Goal: Task Accomplishment & Management: Manage account settings

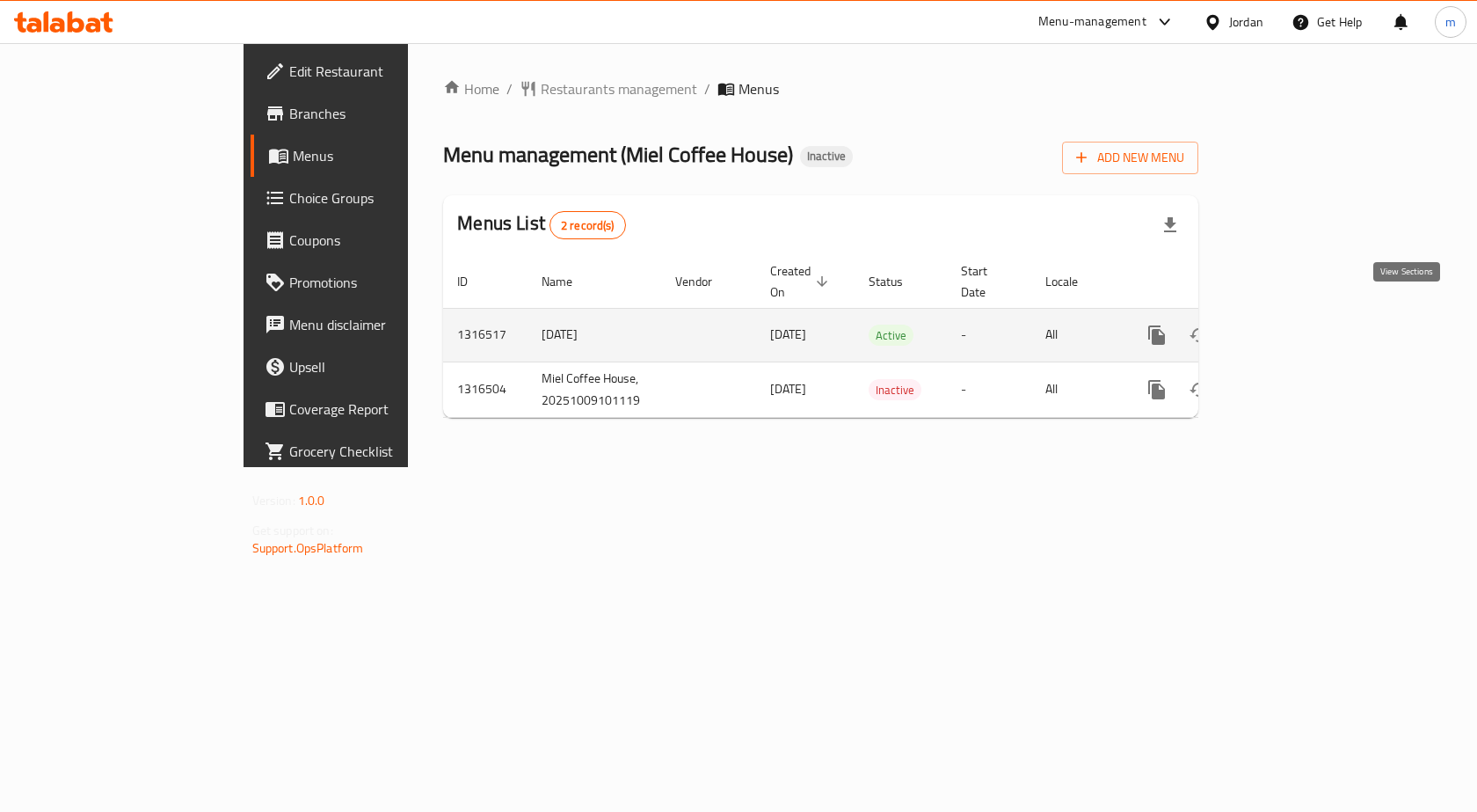
click at [1294, 325] on icon "enhanced table" at bounding box center [1284, 335] width 21 height 21
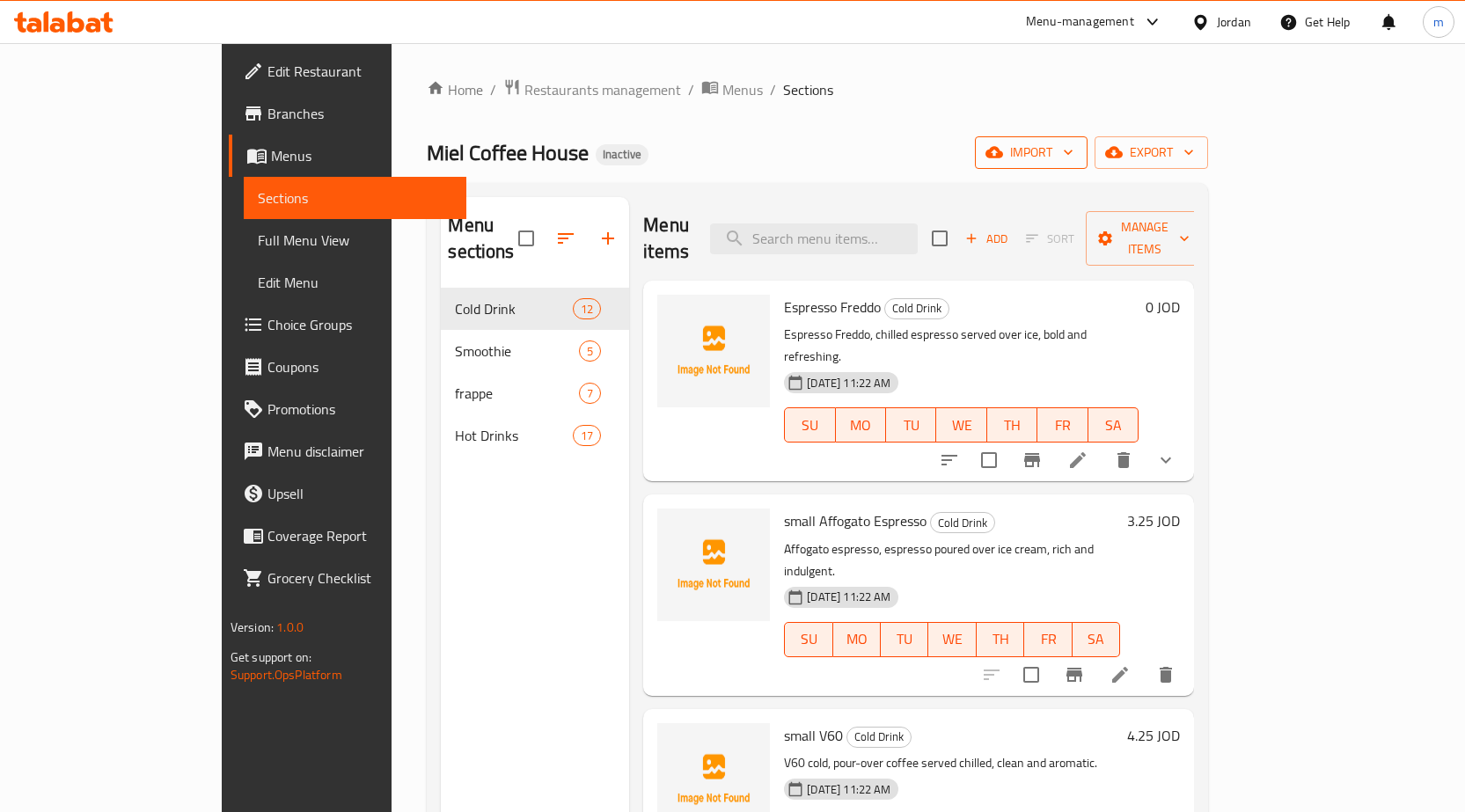
click at [1073, 146] on span "import" at bounding box center [1031, 152] width 85 height 22
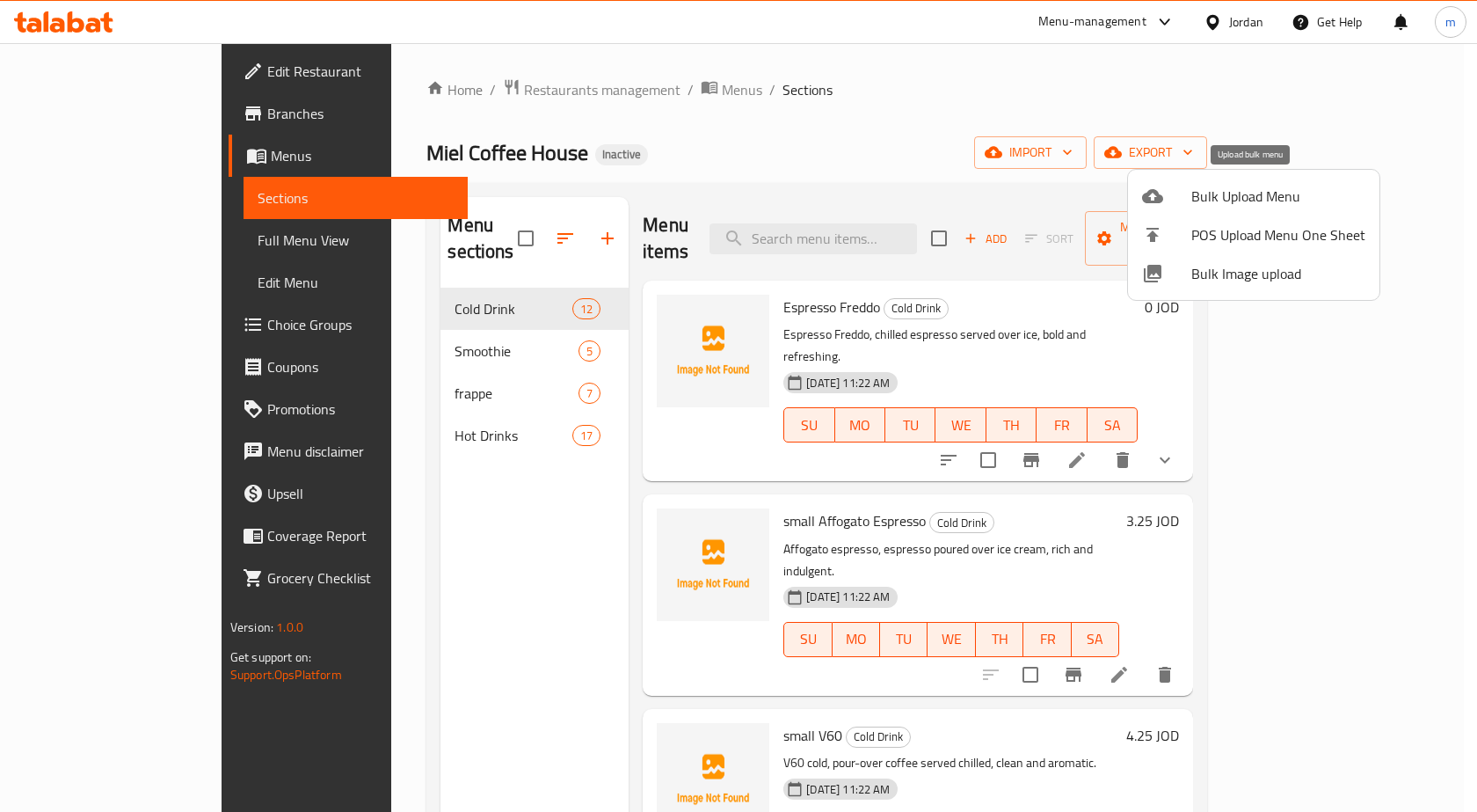
click at [1246, 188] on span "Bulk Upload Menu" at bounding box center [1278, 196] width 174 height 21
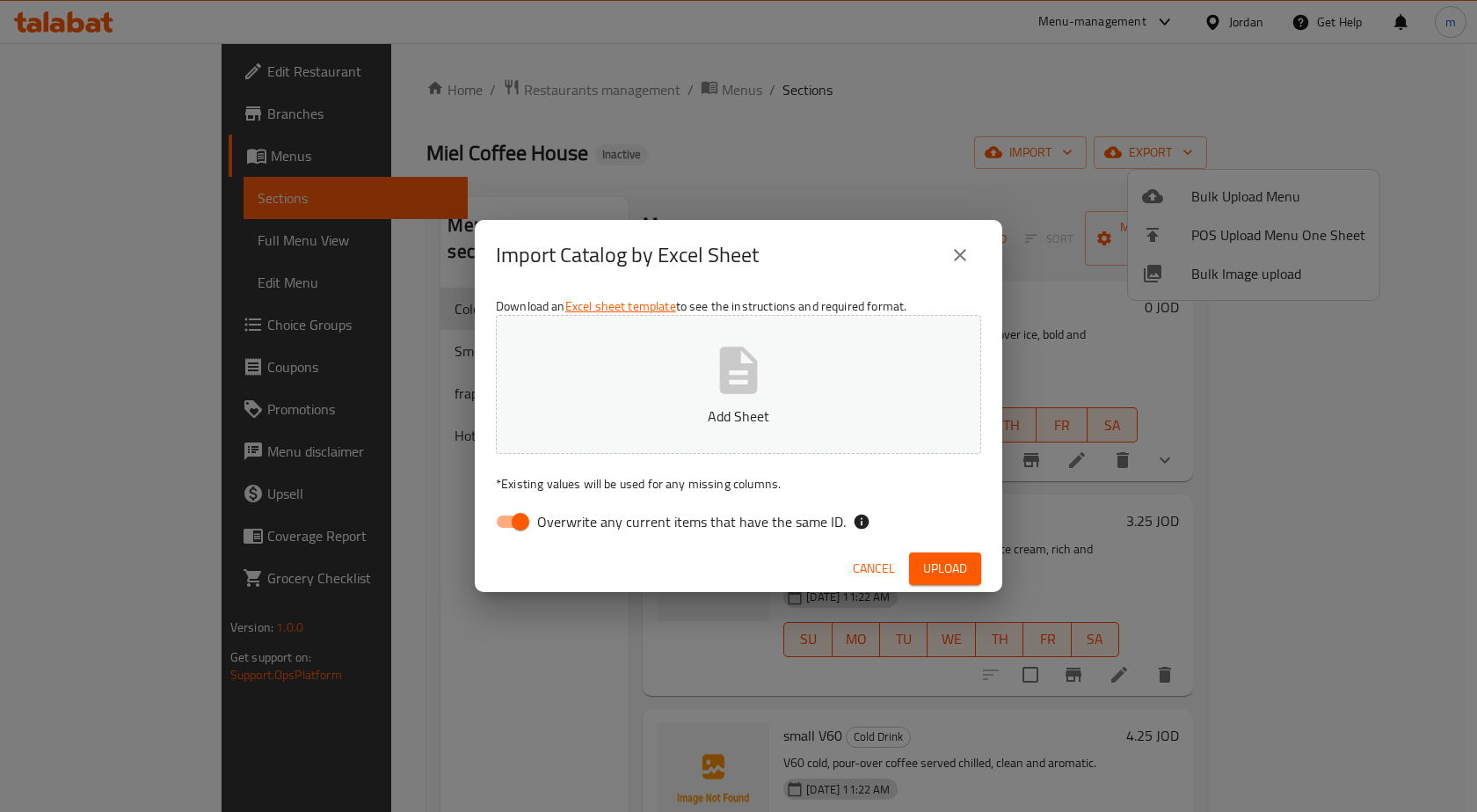
click at [524, 516] on input "Overwrite any current items that have the same ID." at bounding box center [521, 521] width 100 height 34
checkbox input "false"
click at [710, 372] on icon "button" at bounding box center [738, 370] width 57 height 57
click at [944, 565] on span "Upload" at bounding box center [946, 568] width 44 height 22
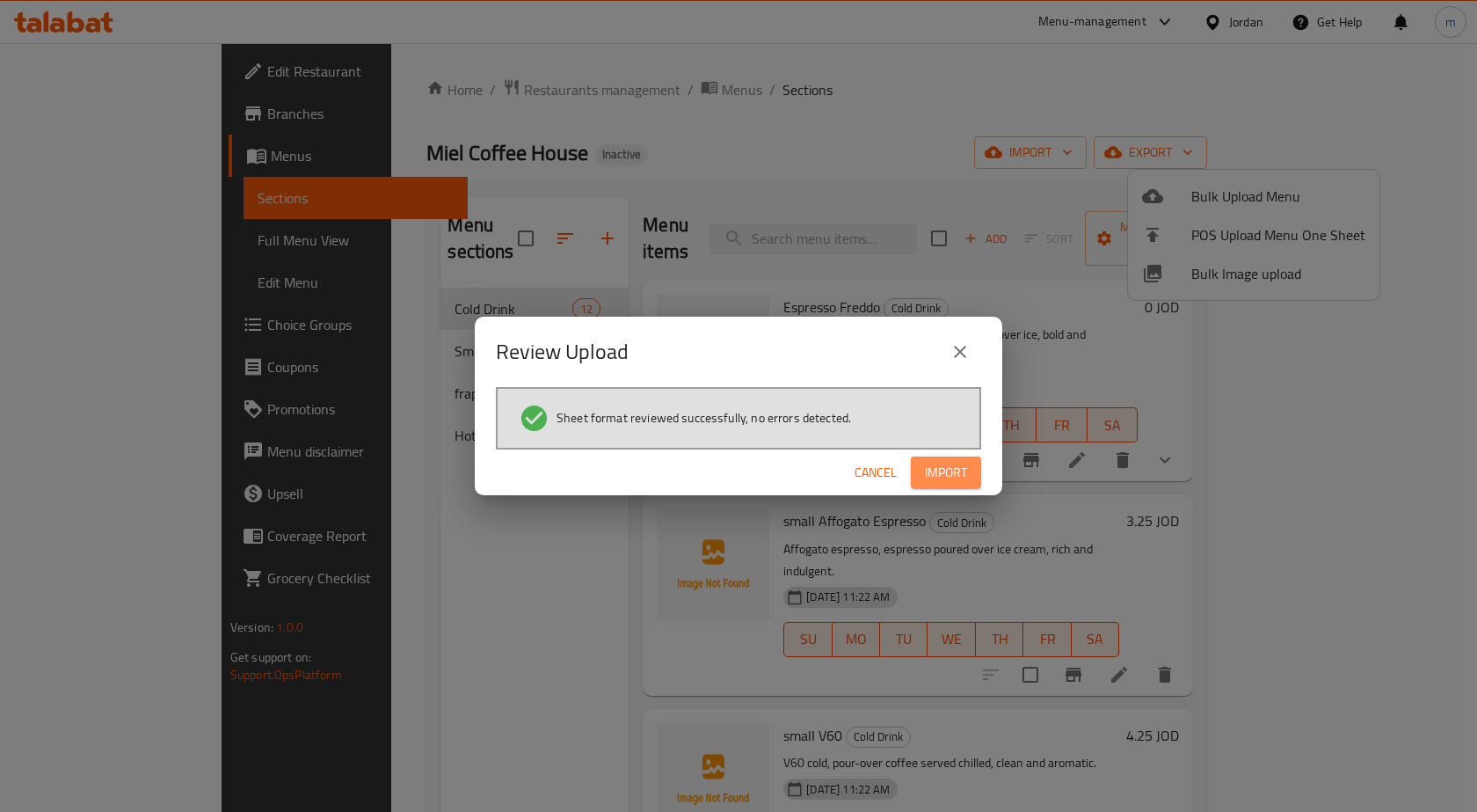
click at [934, 473] on span "Import" at bounding box center [947, 472] width 42 height 22
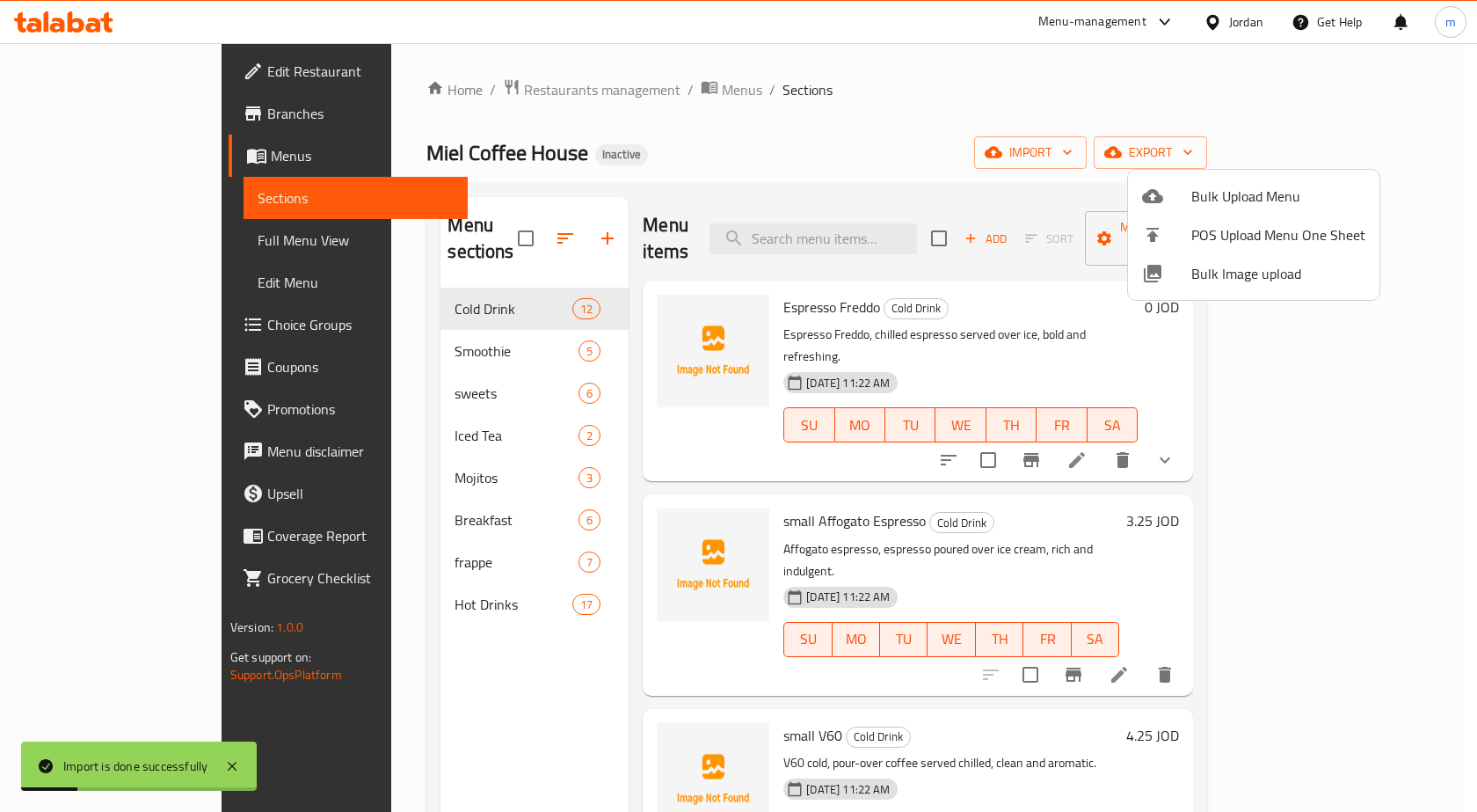
click at [109, 241] on div at bounding box center [738, 406] width 1477 height 812
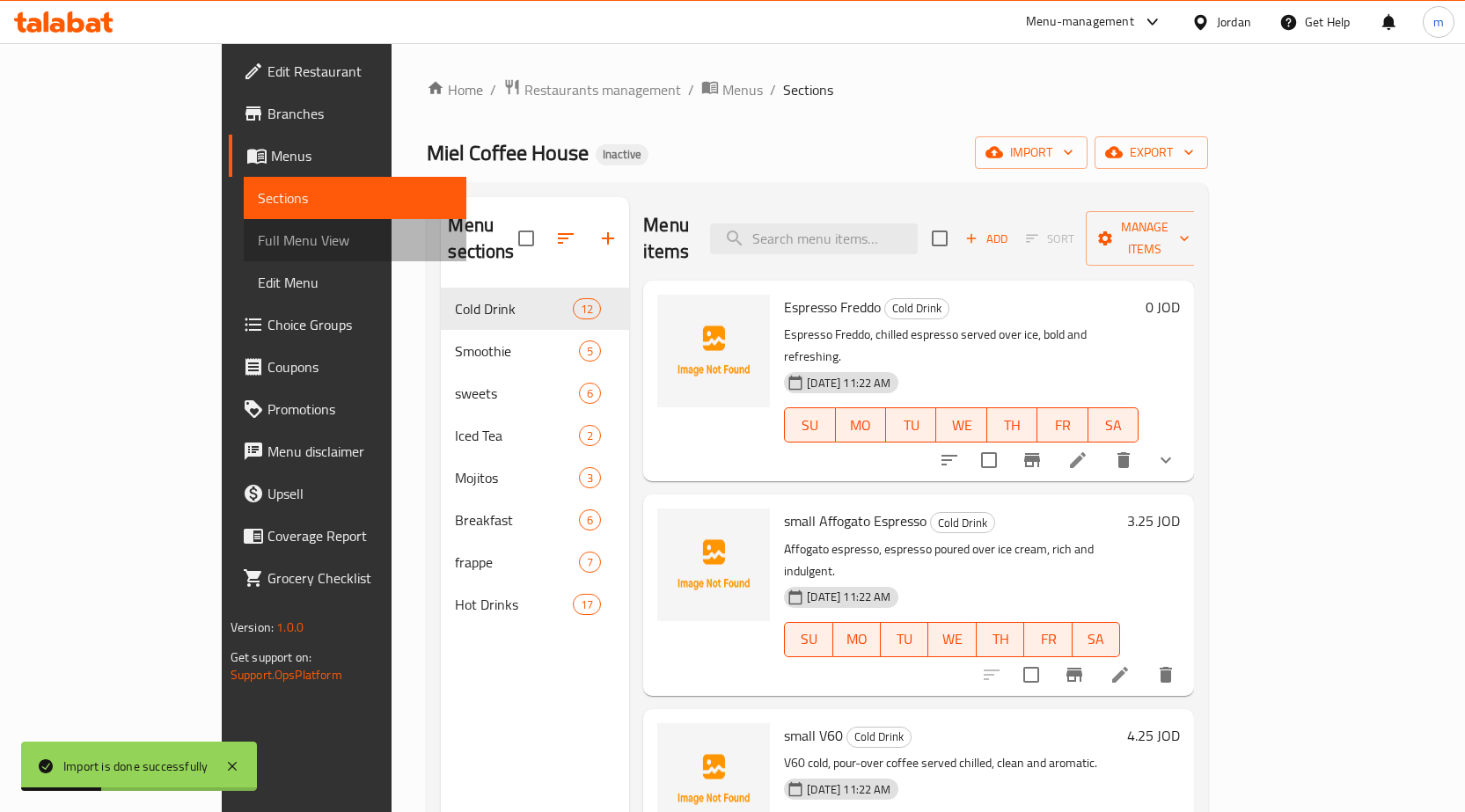
click at [258, 241] on span "Full Menu View" at bounding box center [355, 240] width 194 height 21
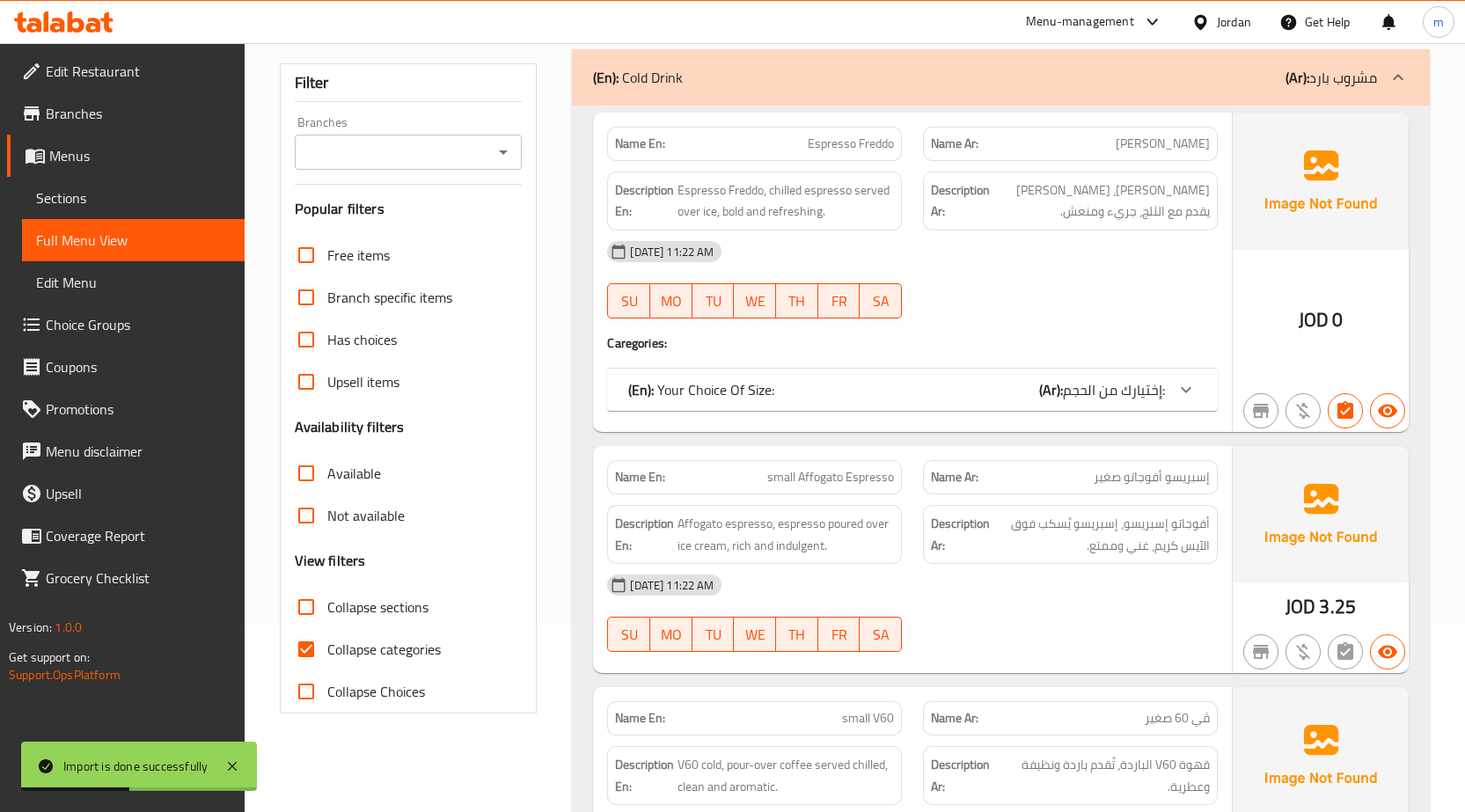
scroll to position [352, 0]
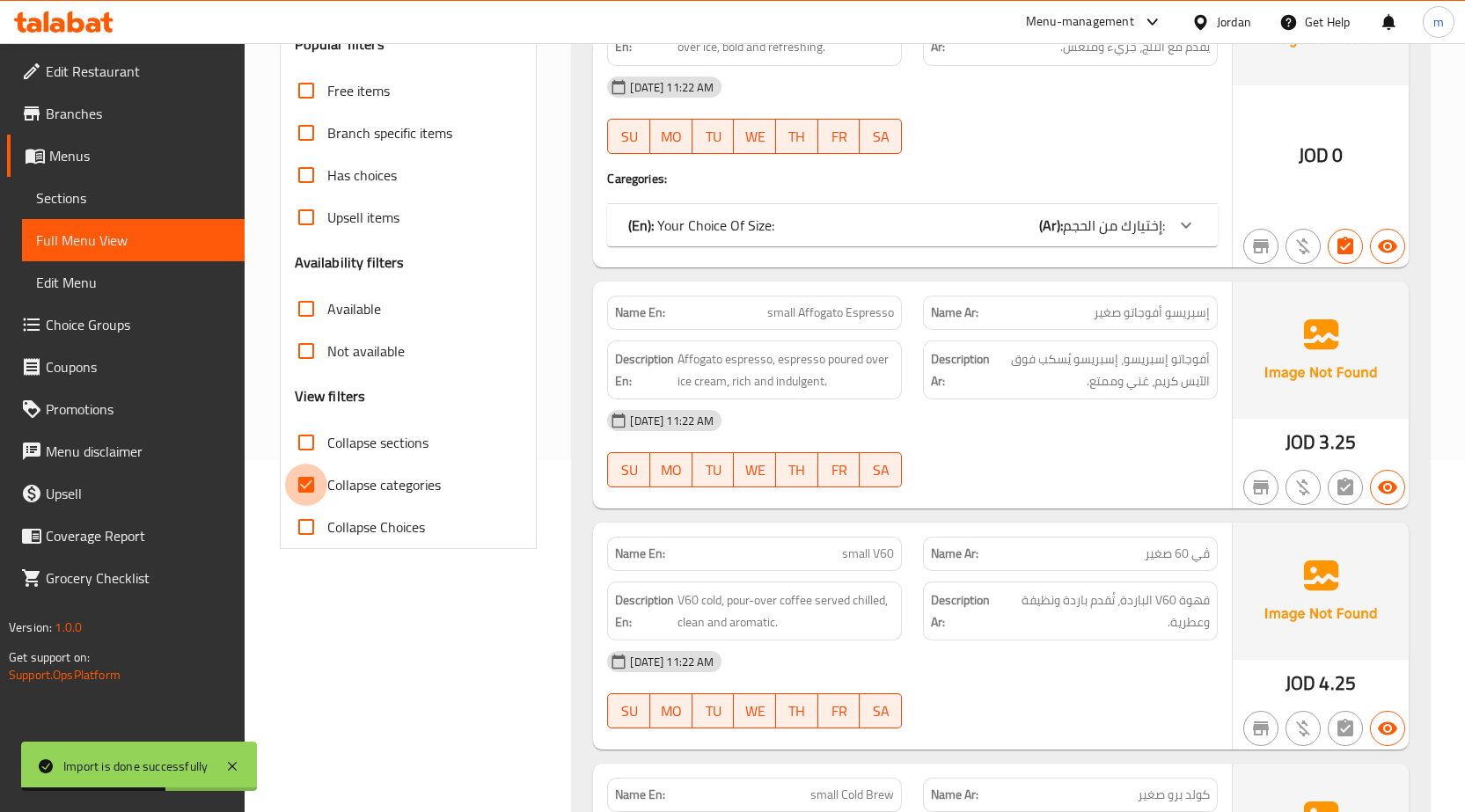
click at [307, 481] on input "Collapse categories" at bounding box center [307, 484] width 42 height 42
checkbox input "false"
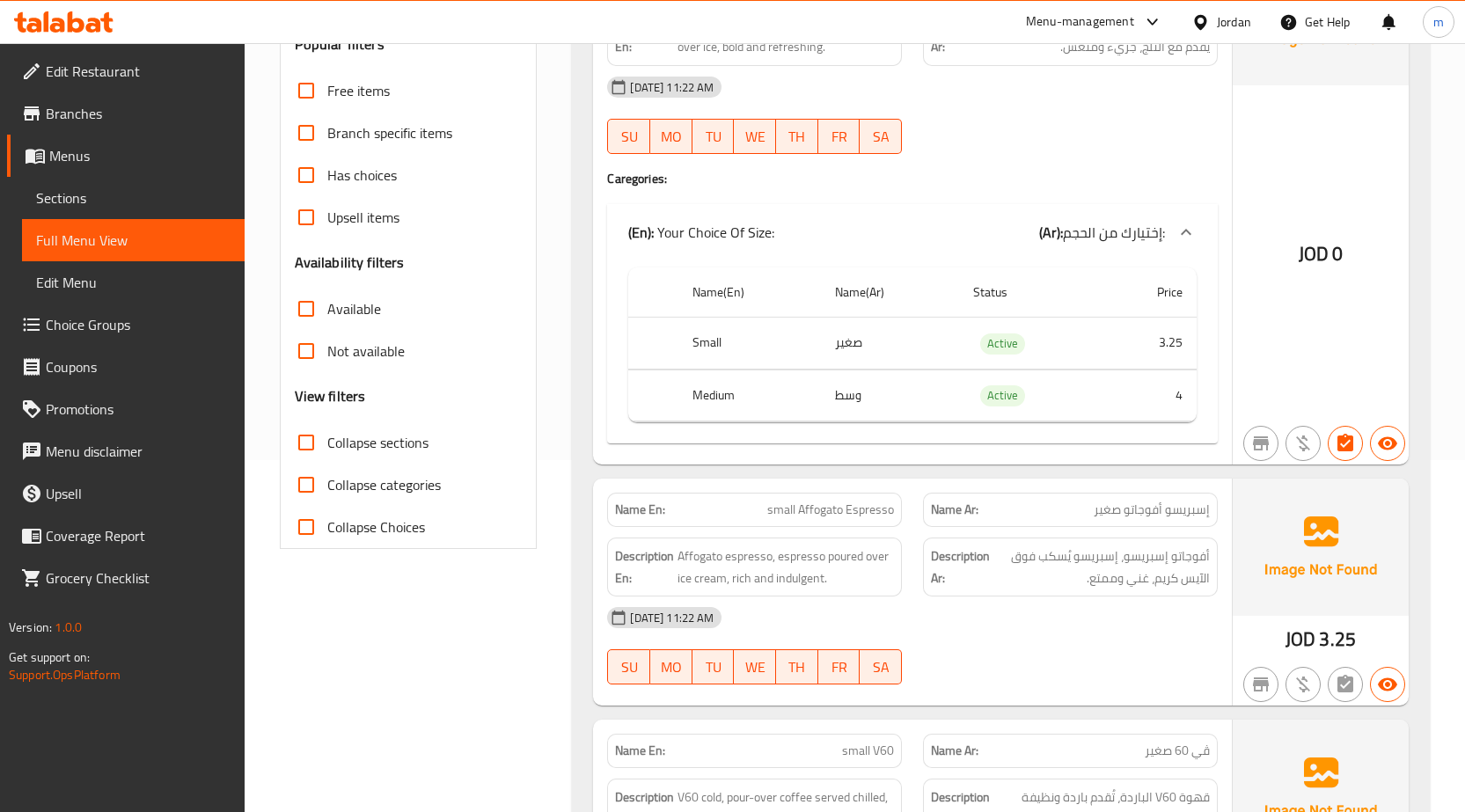
click at [307, 438] on input "Collapse sections" at bounding box center [307, 442] width 42 height 42
checkbox input "true"
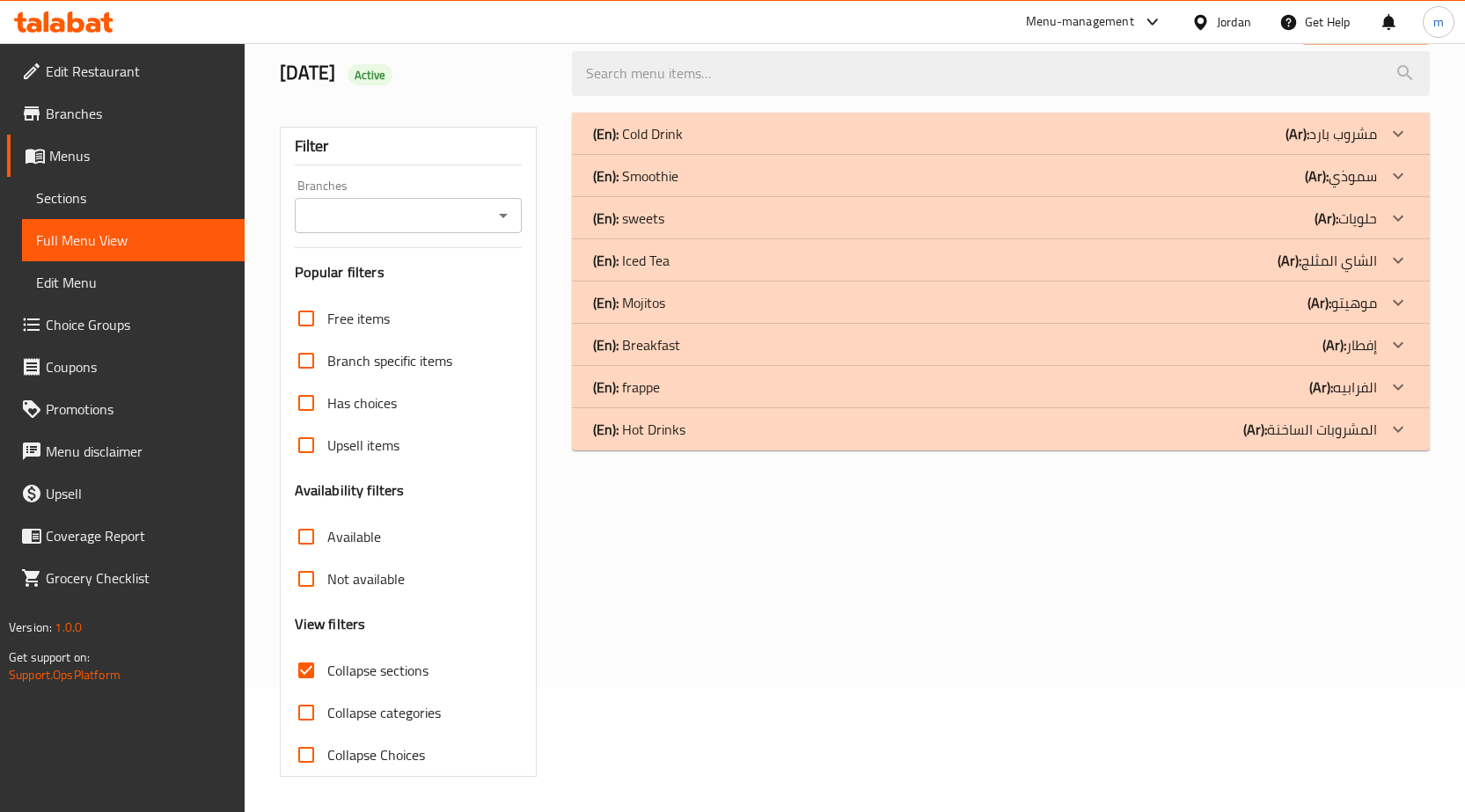
scroll to position [124, 0]
click at [649, 343] on p "(En): Breakfast" at bounding box center [636, 345] width 87 height 21
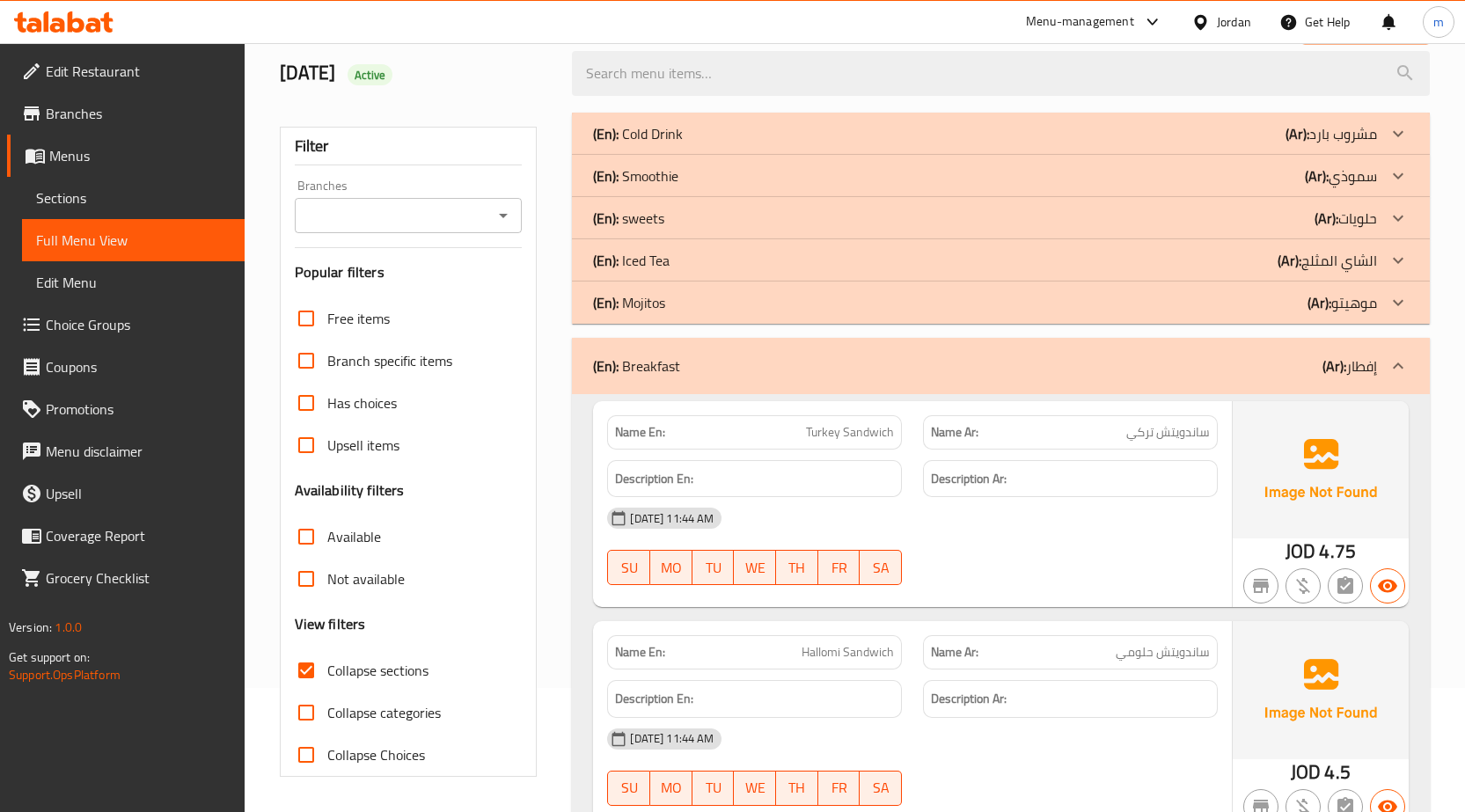
click at [683, 360] on div "(En): Breakfast (Ar): إفطار" at bounding box center [984, 366] width 783 height 21
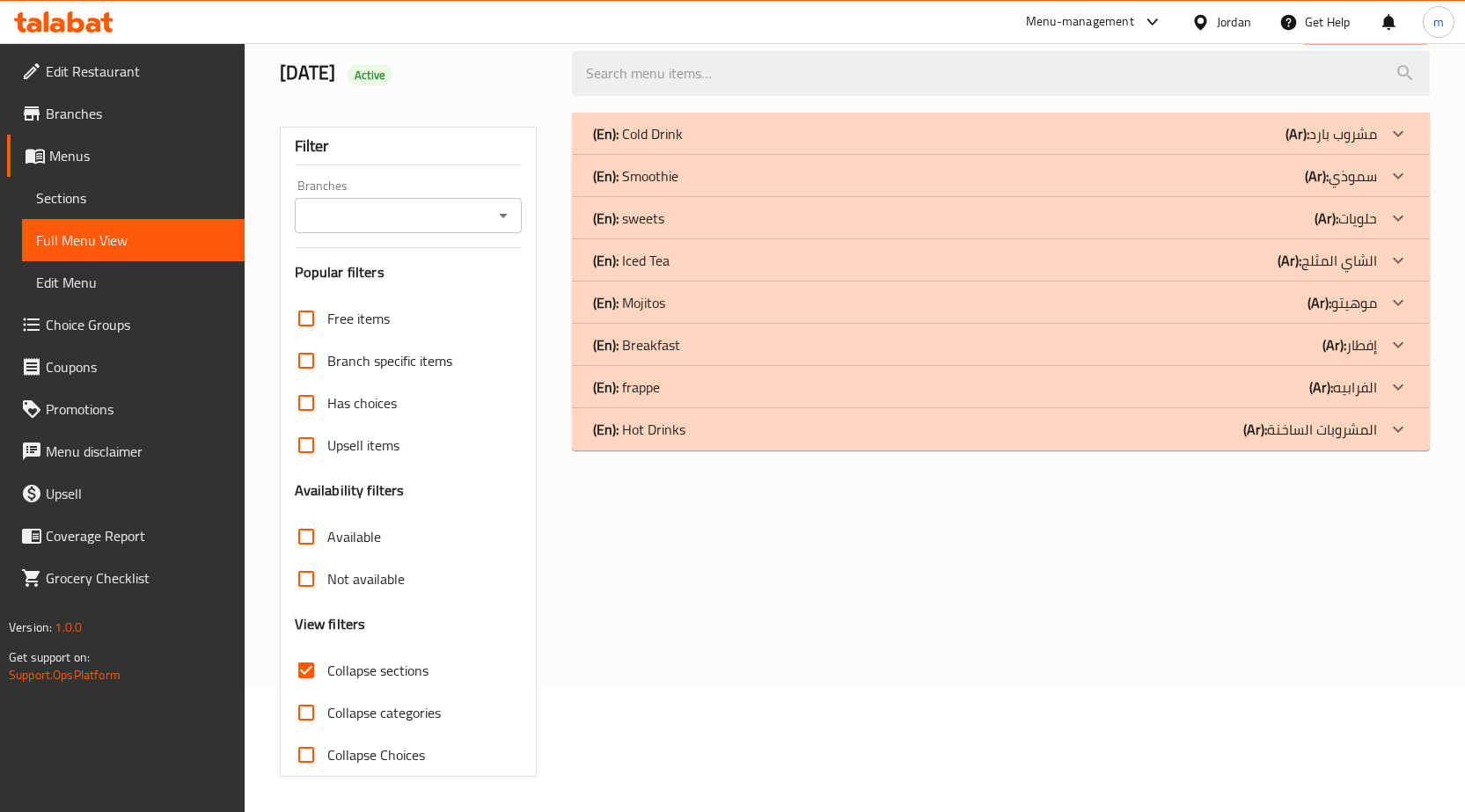
click at [679, 250] on div "(En): Iced Tea (Ar): الشاي المثلج" at bounding box center [984, 260] width 783 height 21
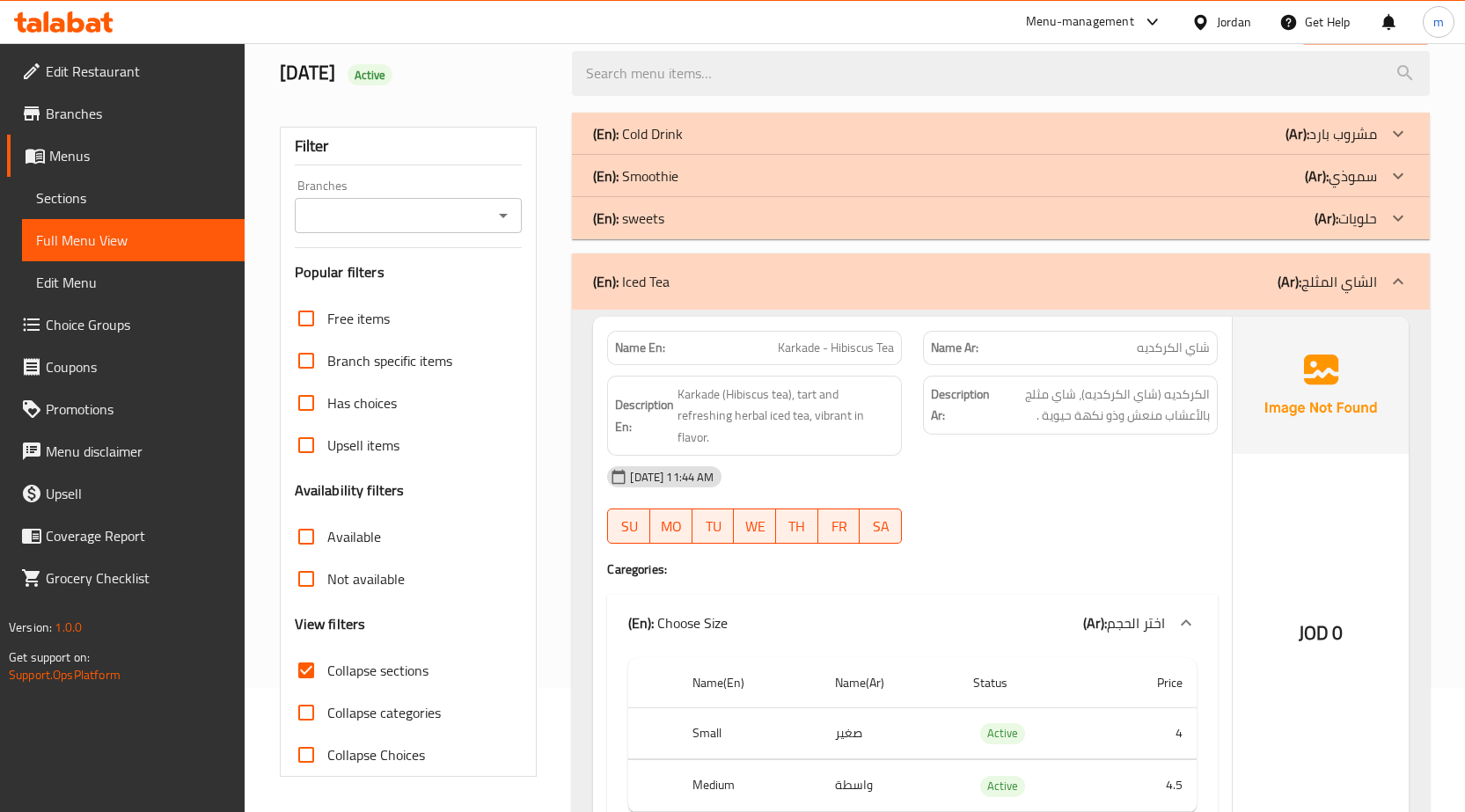
click at [677, 221] on div "(En): sweets (Ar): حلويات" at bounding box center [984, 218] width 783 height 21
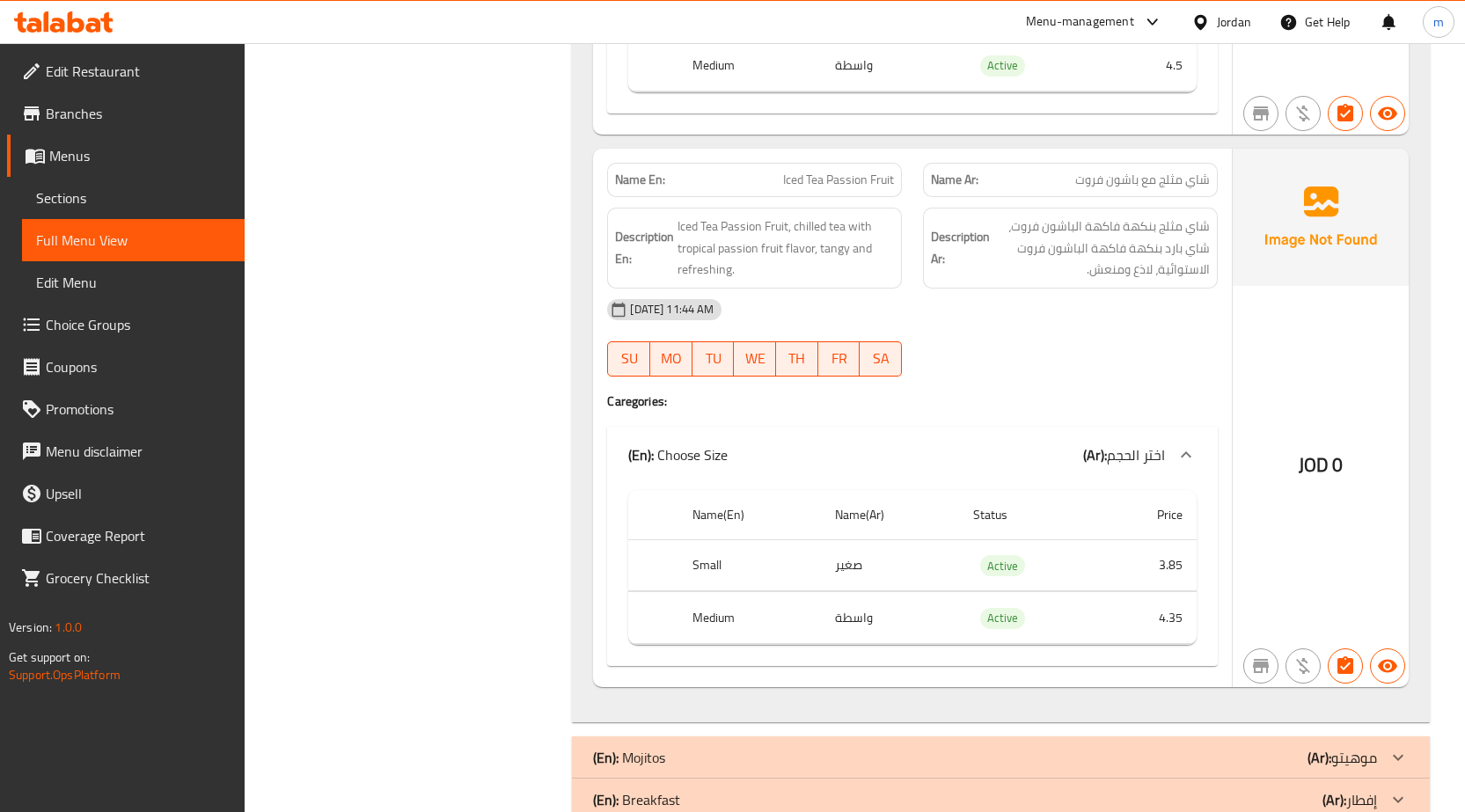
scroll to position [2496, 0]
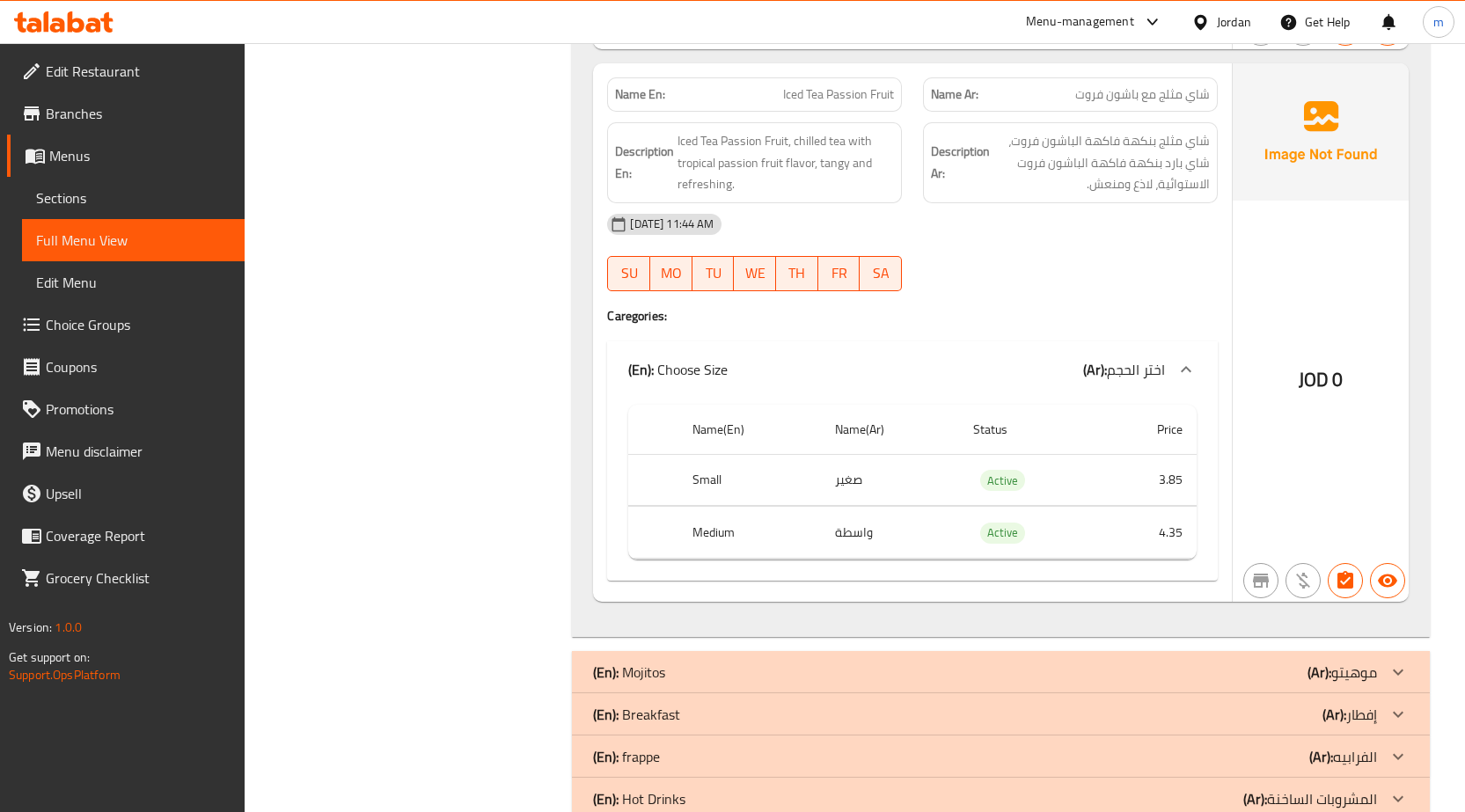
click at [696, 703] on div "(En): Breakfast (Ar): إفطار" at bounding box center [984, 714] width 783 height 21
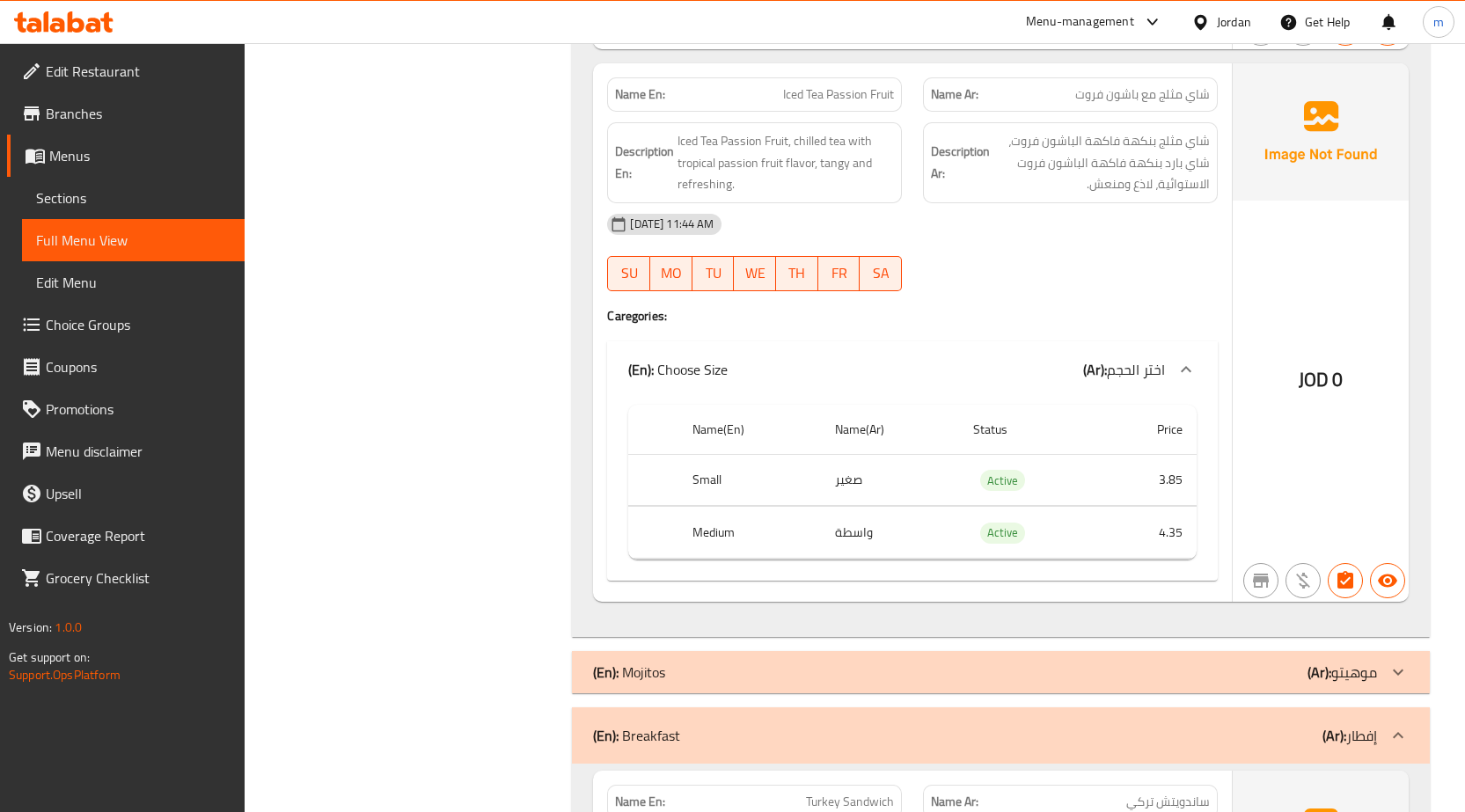
click at [689, 661] on div "(En): Mojitos (Ar): موهيتو" at bounding box center [984, 672] width 783 height 21
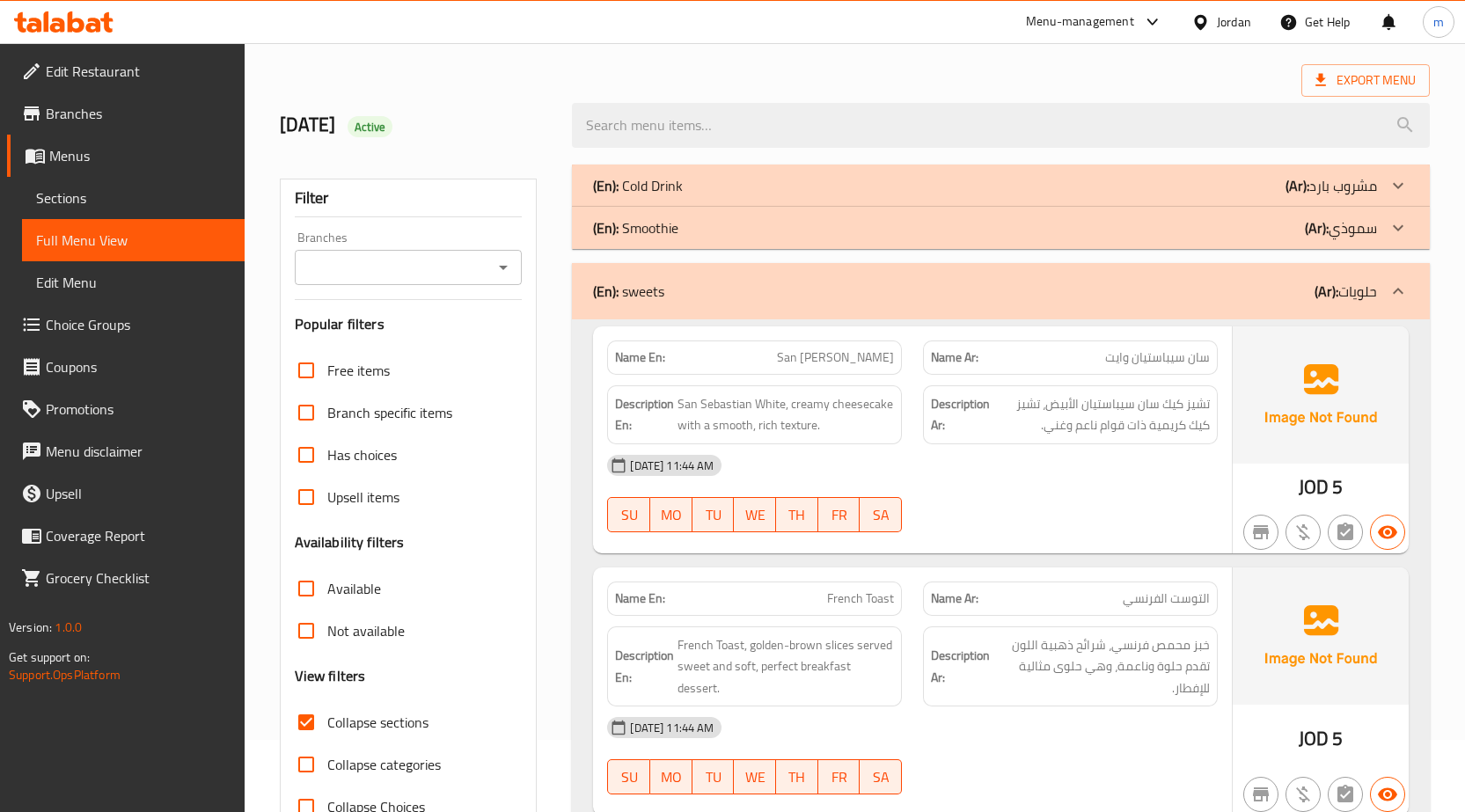
scroll to position [0, 0]
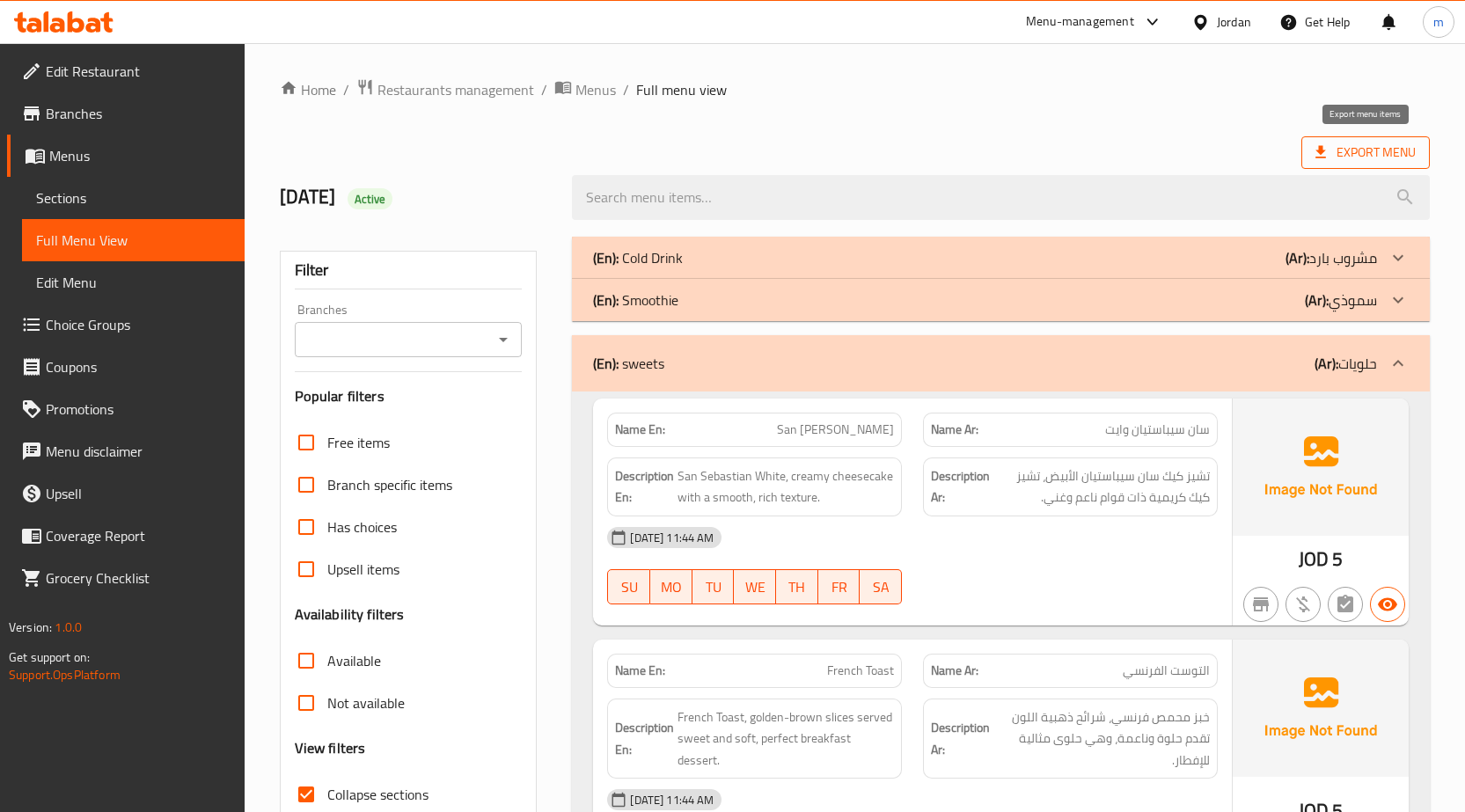
click at [1394, 150] on span "Export Menu" at bounding box center [1365, 152] width 100 height 22
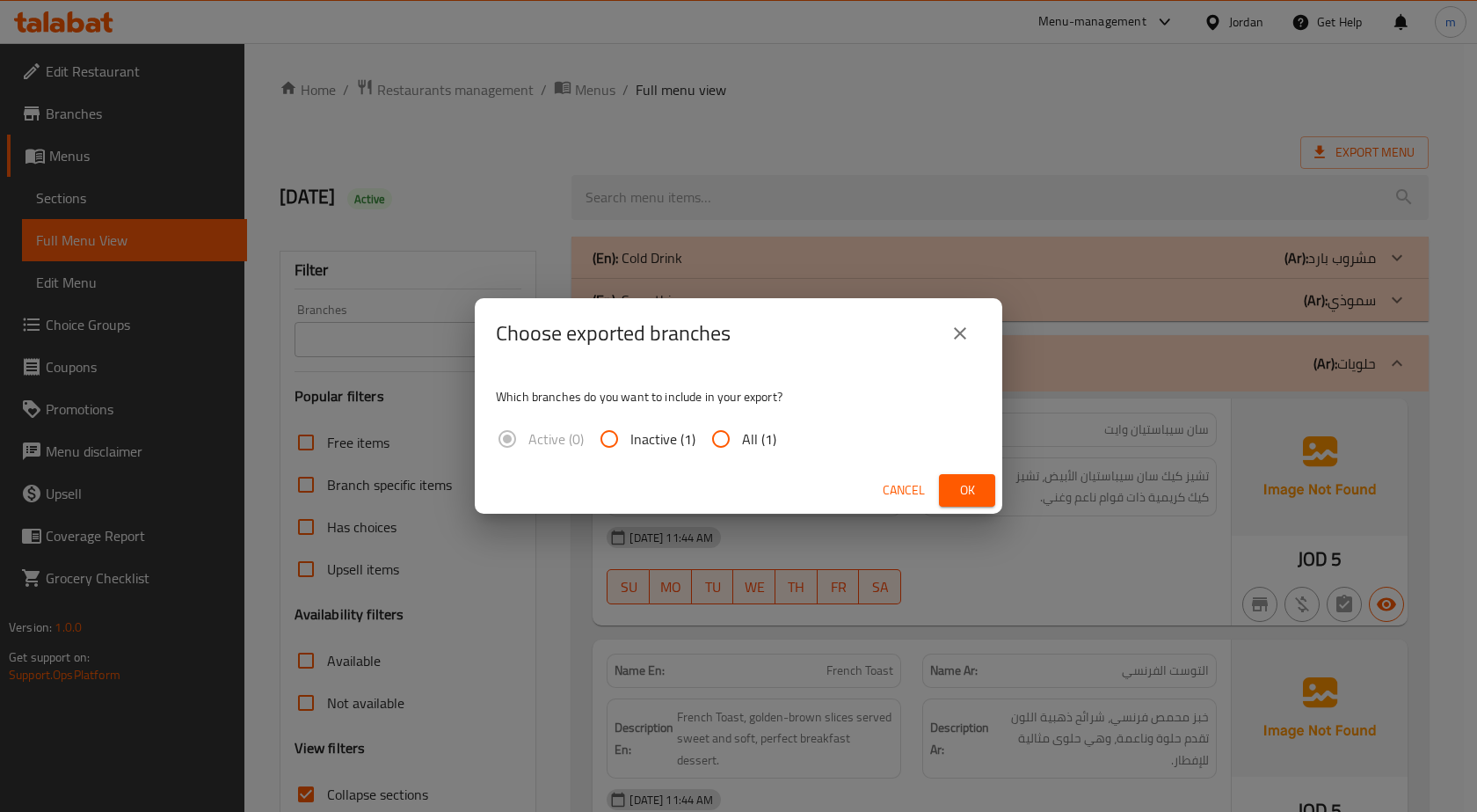
click at [721, 437] on input "All (1)" at bounding box center [721, 439] width 42 height 42
radio input "true"
click at [969, 487] on span "Ok" at bounding box center [967, 490] width 28 height 22
